Goal: Find specific page/section: Find specific page/section

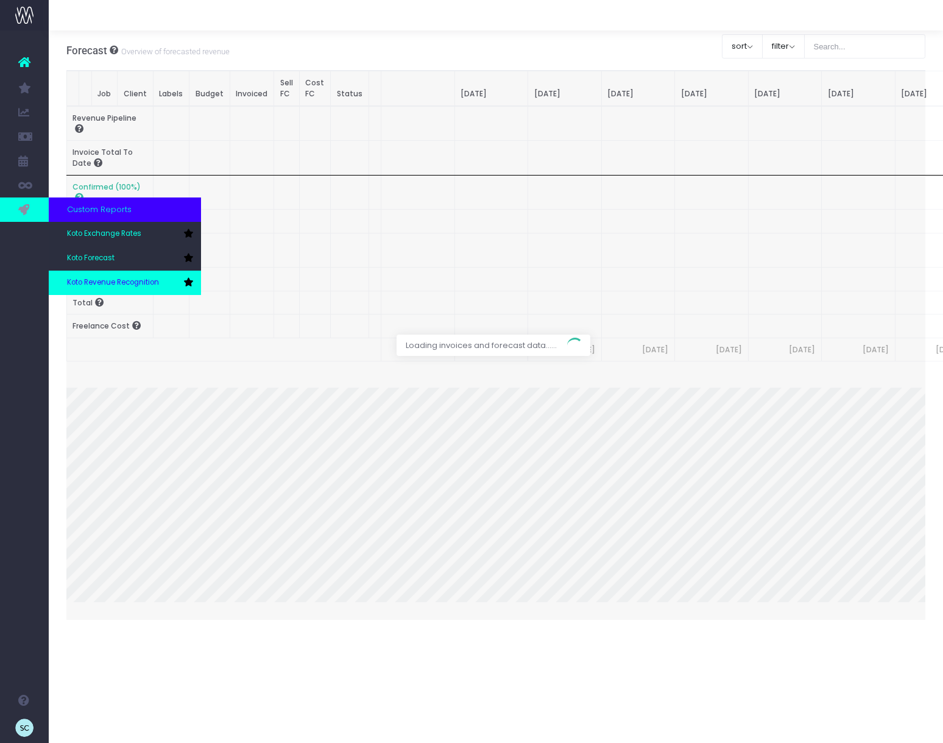
click at [93, 280] on span "Koto Revenue Recognition" at bounding box center [113, 282] width 92 height 11
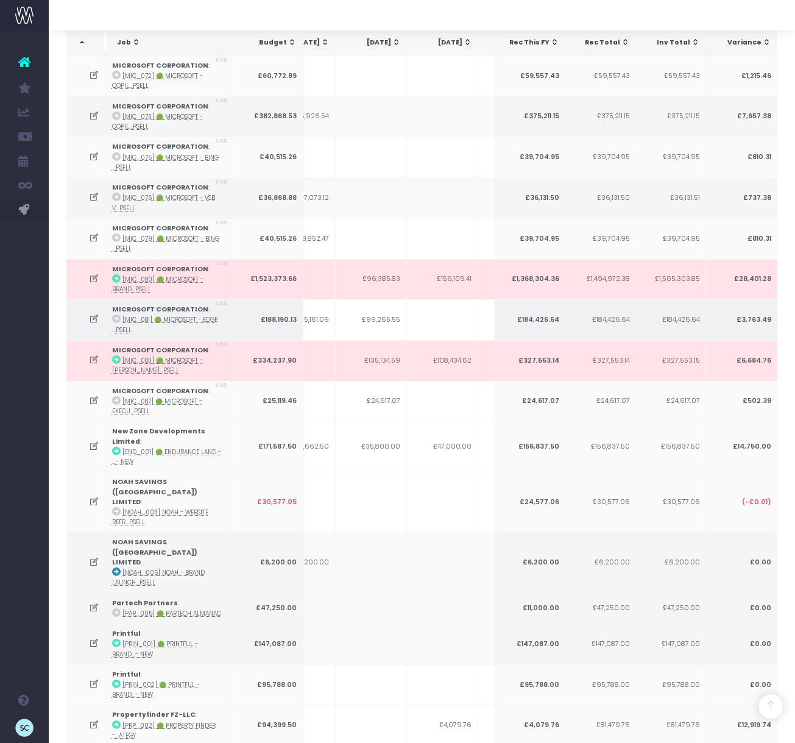
scroll to position [0, 168]
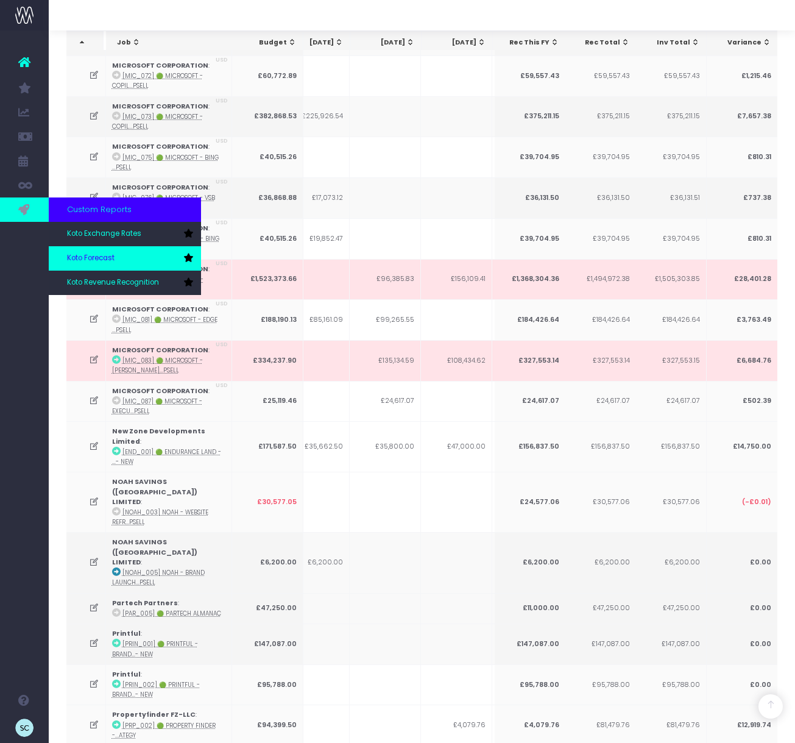
click at [90, 255] on span "Koto Forecast" at bounding box center [91, 258] width 48 height 11
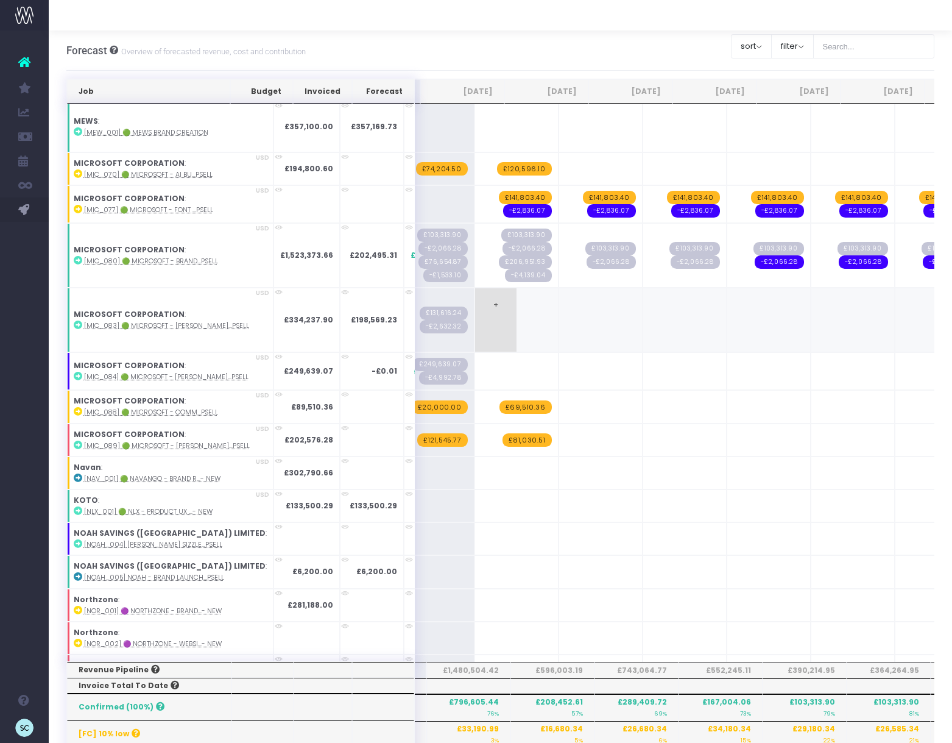
scroll to position [1880, 269]
